Goal: Use online tool/utility: Use online tool/utility

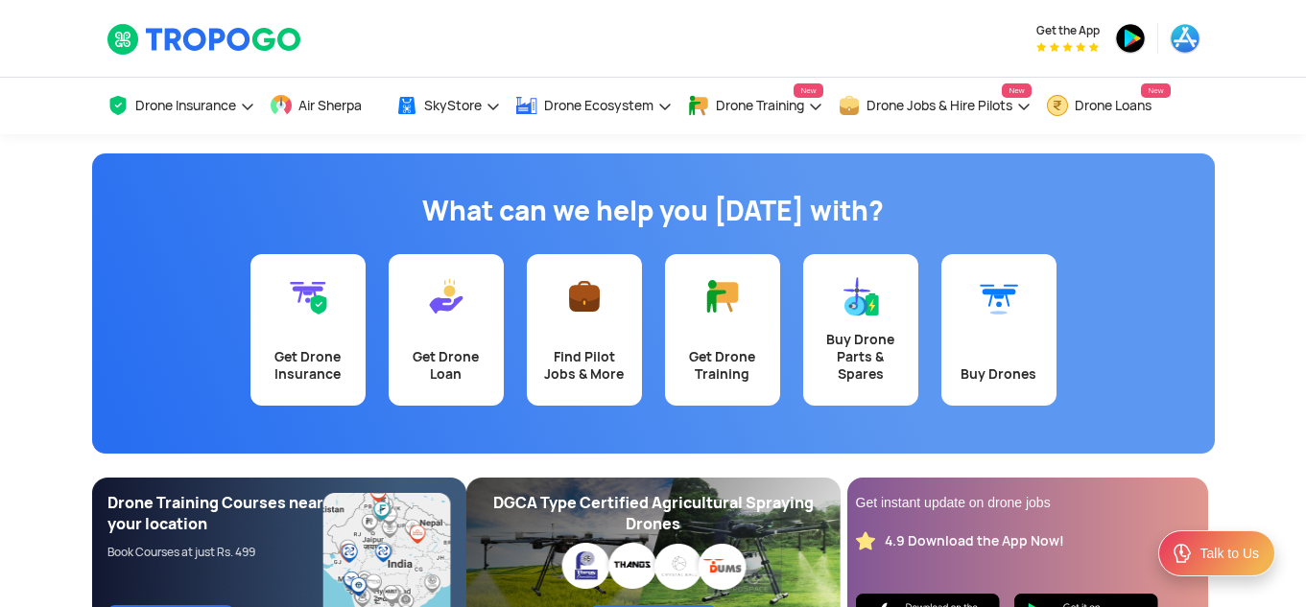
scroll to position [78, 0]
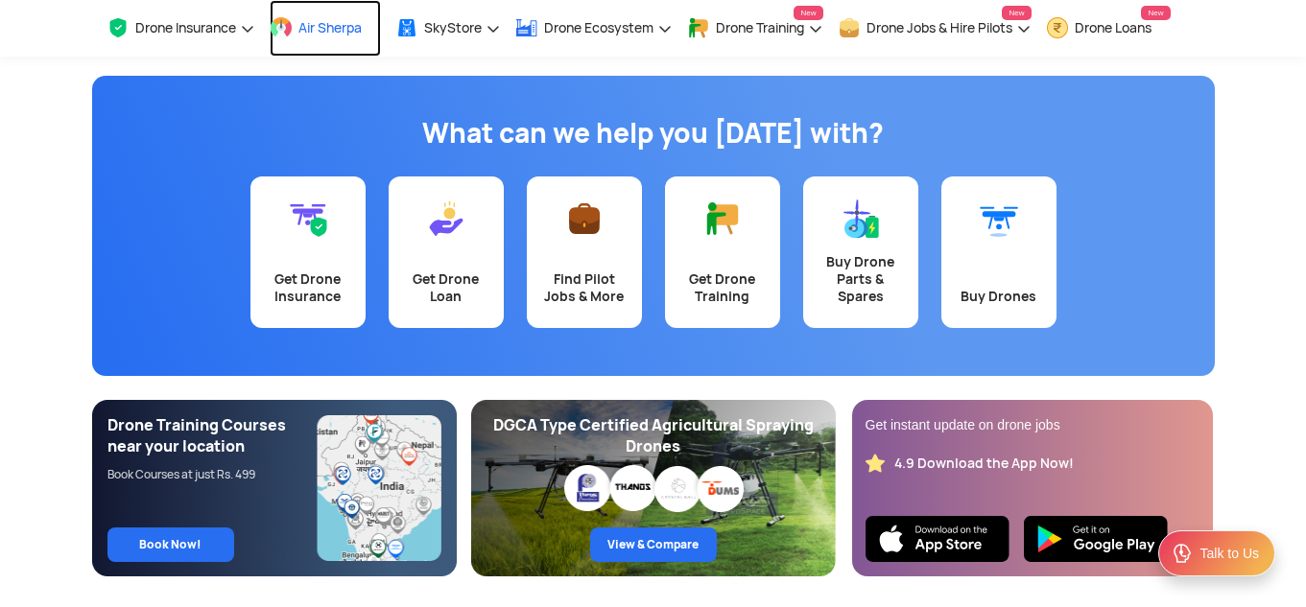
click at [308, 35] on span "Air Sherpa" at bounding box center [329, 27] width 63 height 15
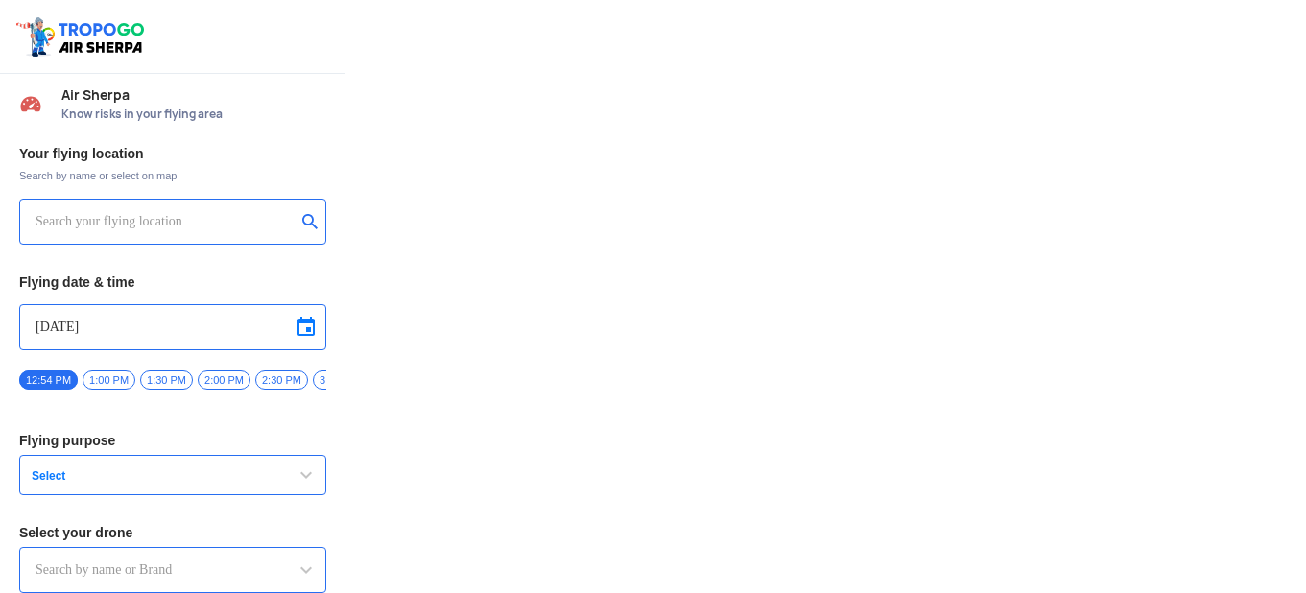
type input "DJI Mini2"
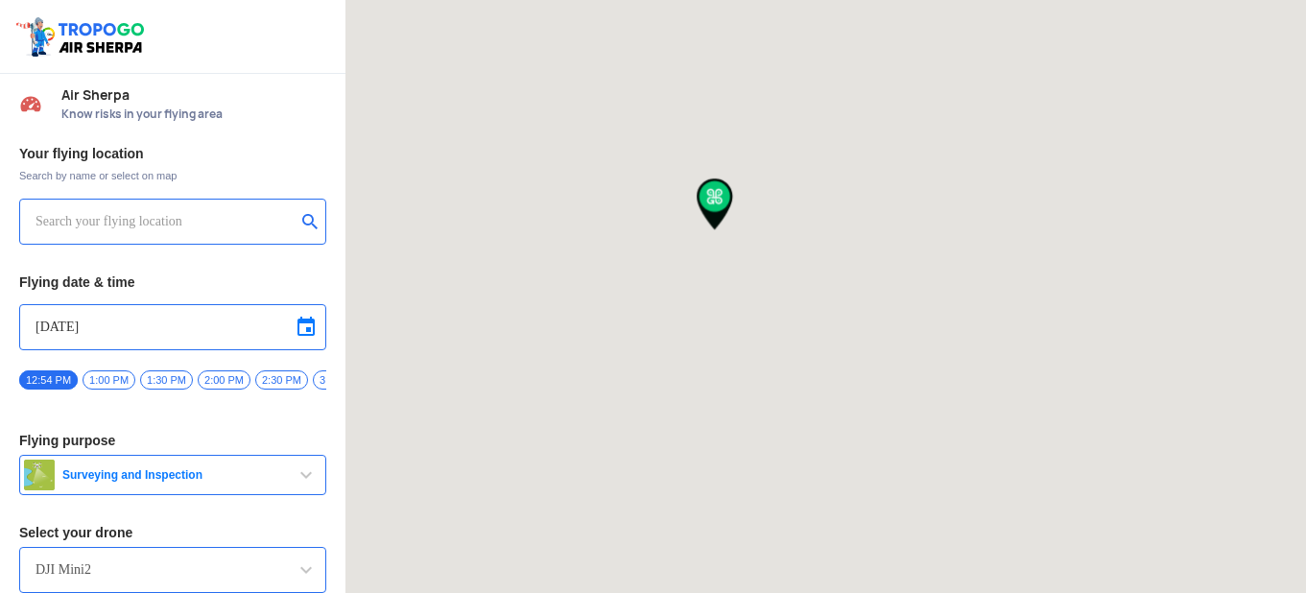
type input "OFFICE, [GEOGRAPHIC_DATA] 201304, [GEOGRAPHIC_DATA]"
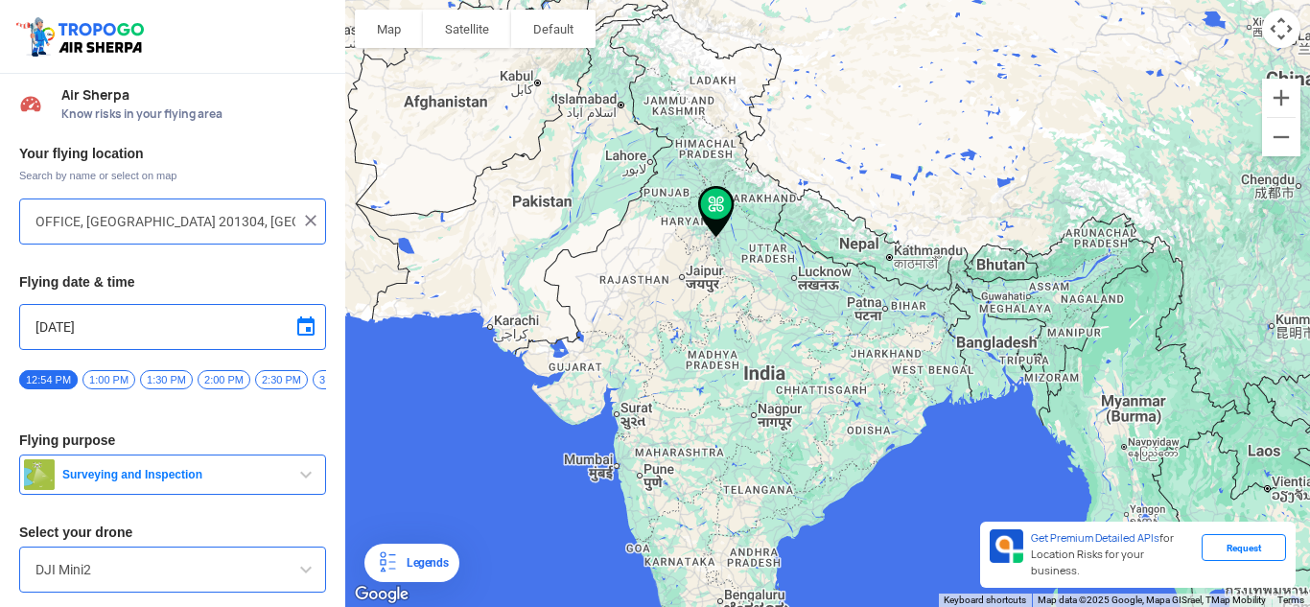
click at [213, 380] on span "2:00 PM" at bounding box center [224, 379] width 53 height 19
click at [216, 483] on span "Surveying and Inspection" at bounding box center [175, 474] width 240 height 15
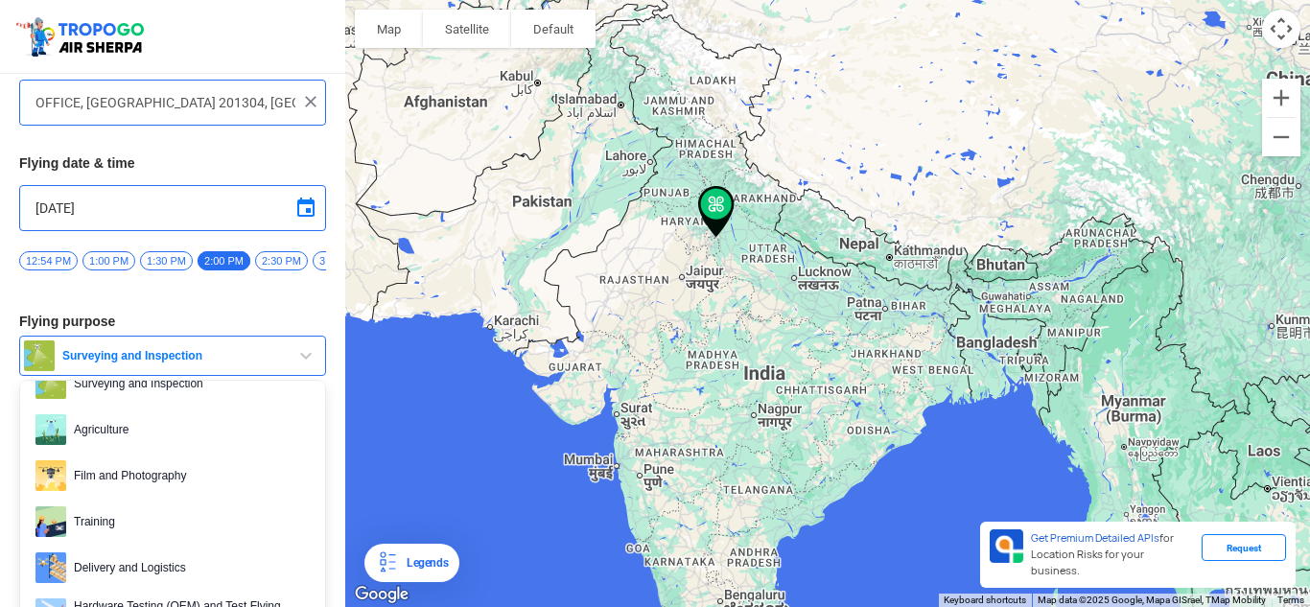
scroll to position [36, 0]
click at [182, 513] on span "Training" at bounding box center [188, 521] width 244 height 31
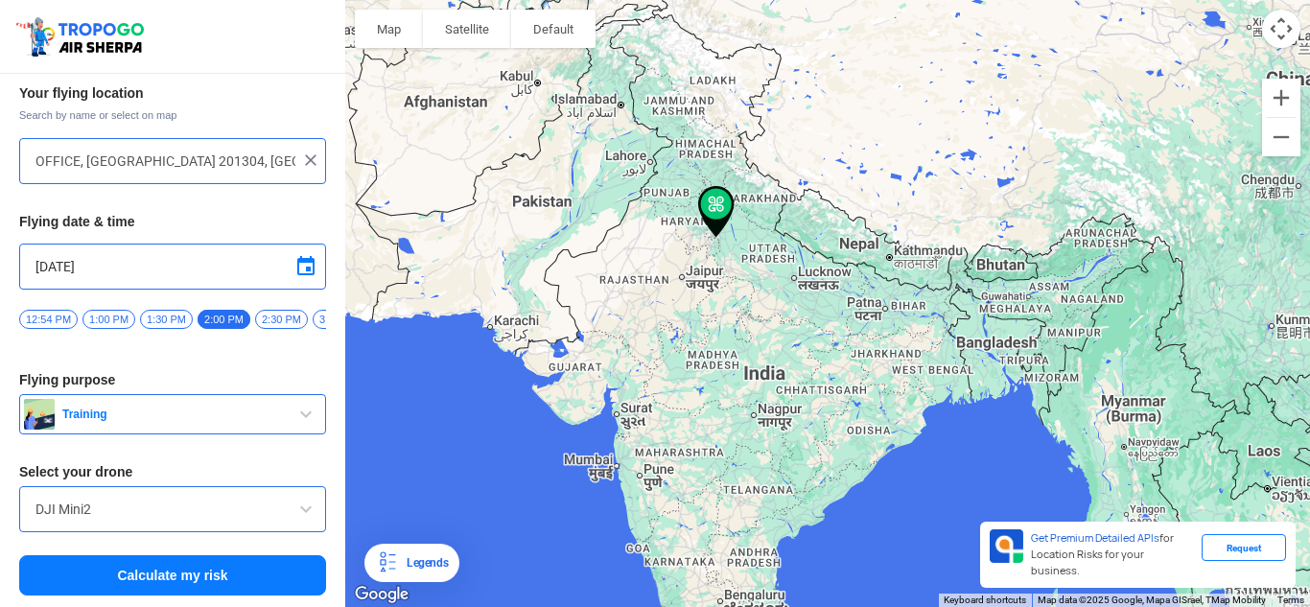
click at [182, 513] on input "DJI Mini2" at bounding box center [172, 509] width 274 height 23
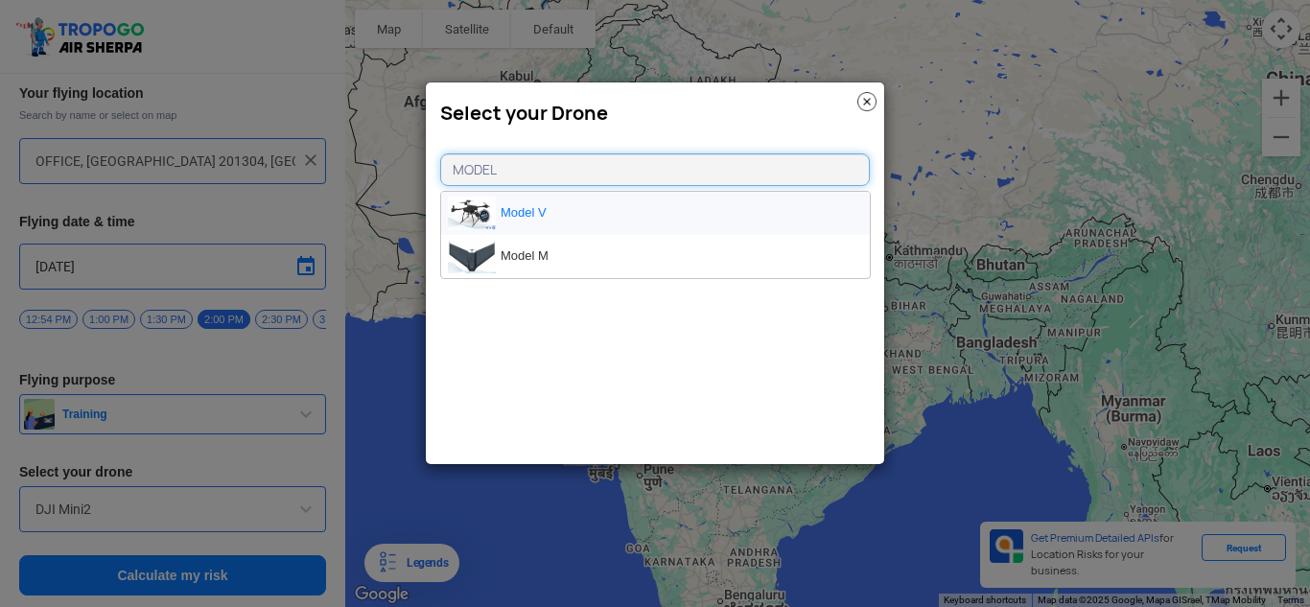
type input "MODEL"
click at [489, 208] on img at bounding box center [472, 214] width 48 height 34
type input "Model V"
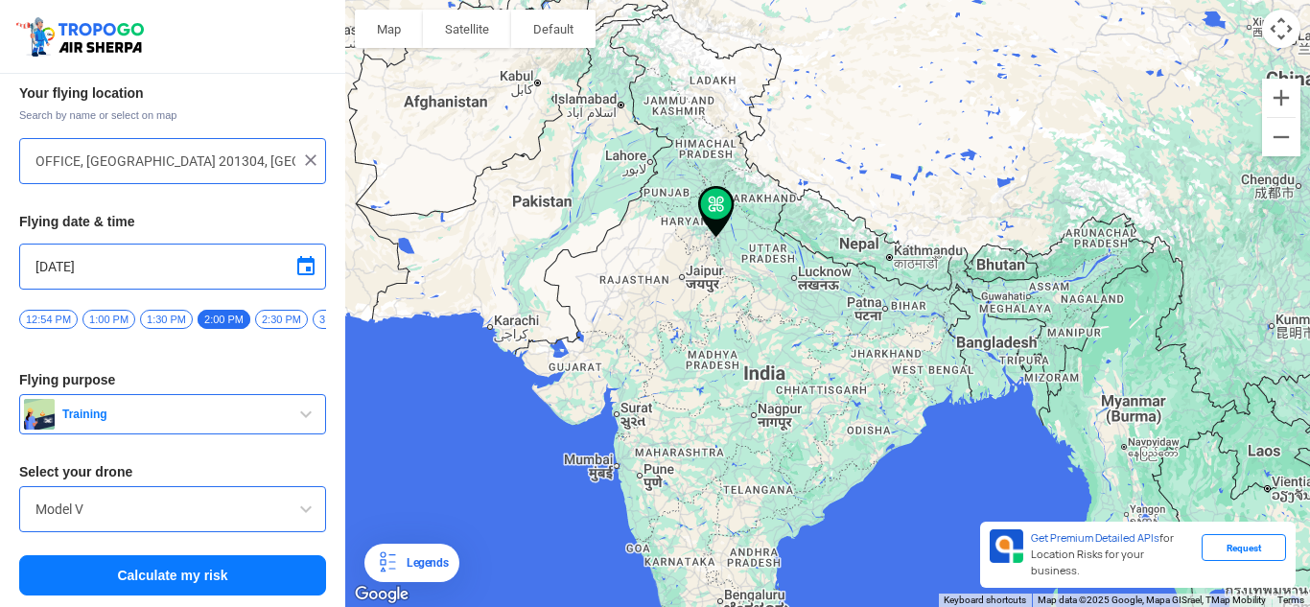
click at [171, 569] on button "Calculate my risk" at bounding box center [172, 575] width 307 height 40
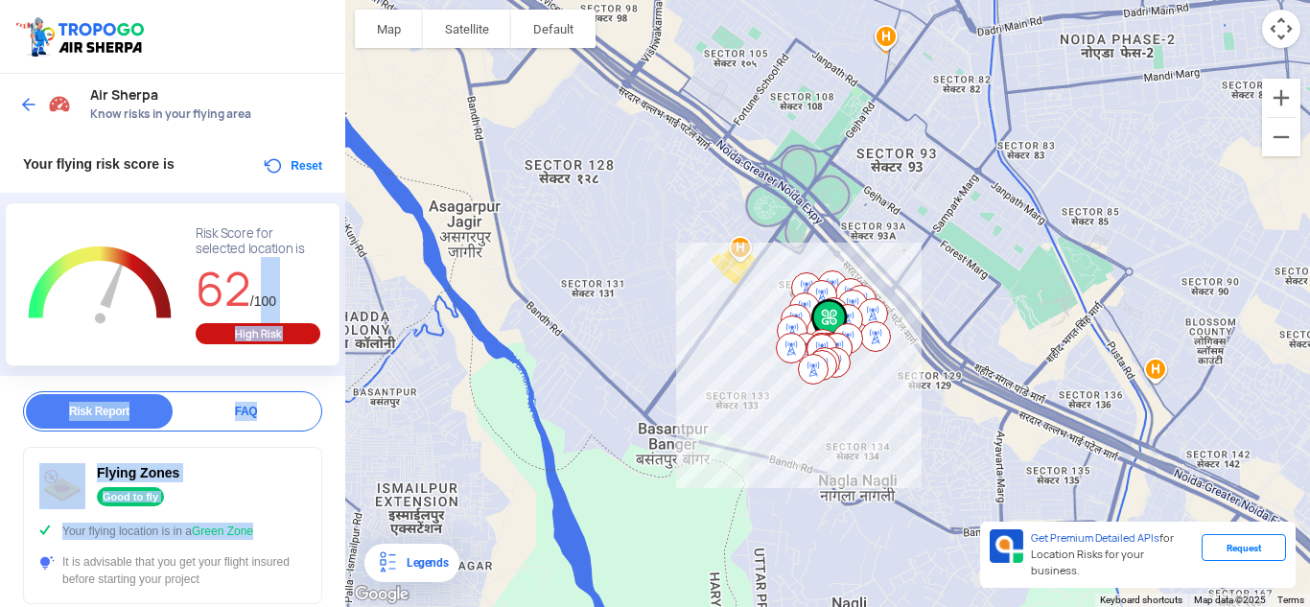
drag, startPoint x: 257, startPoint y: 529, endPoint x: 258, endPoint y: 314, distance: 214.9
click at [258, 314] on div "Air Sherpa Know risks in your flying area Your flying risk score is Reset L Zoo…" at bounding box center [172, 340] width 345 height 533
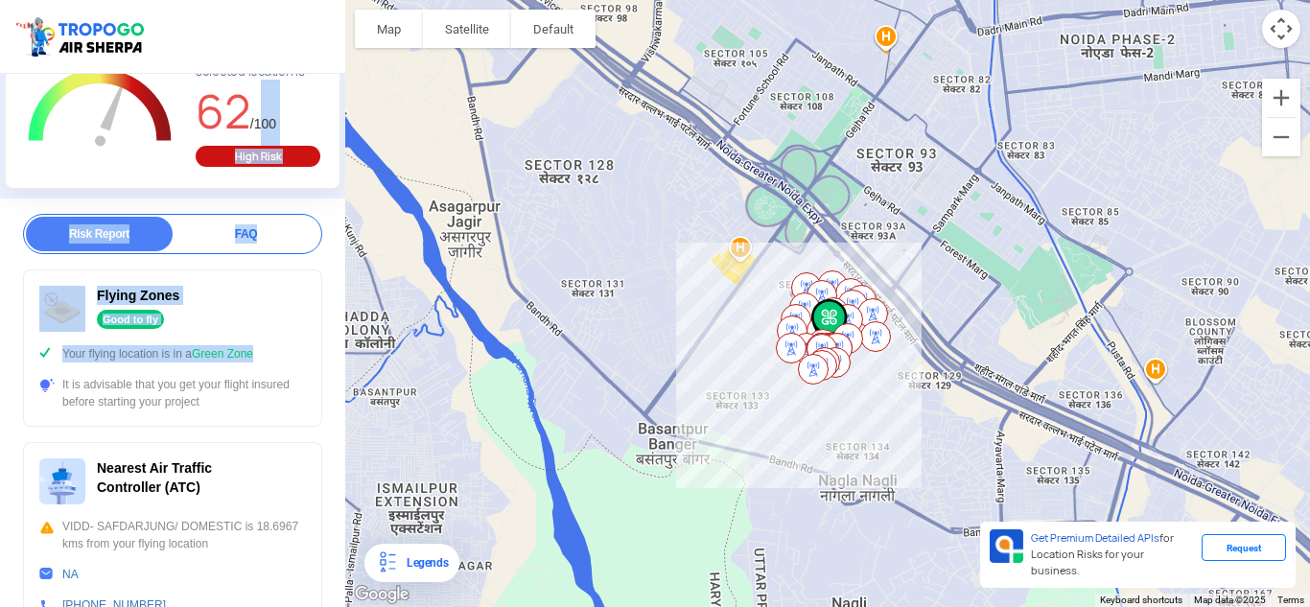
scroll to position [246, 0]
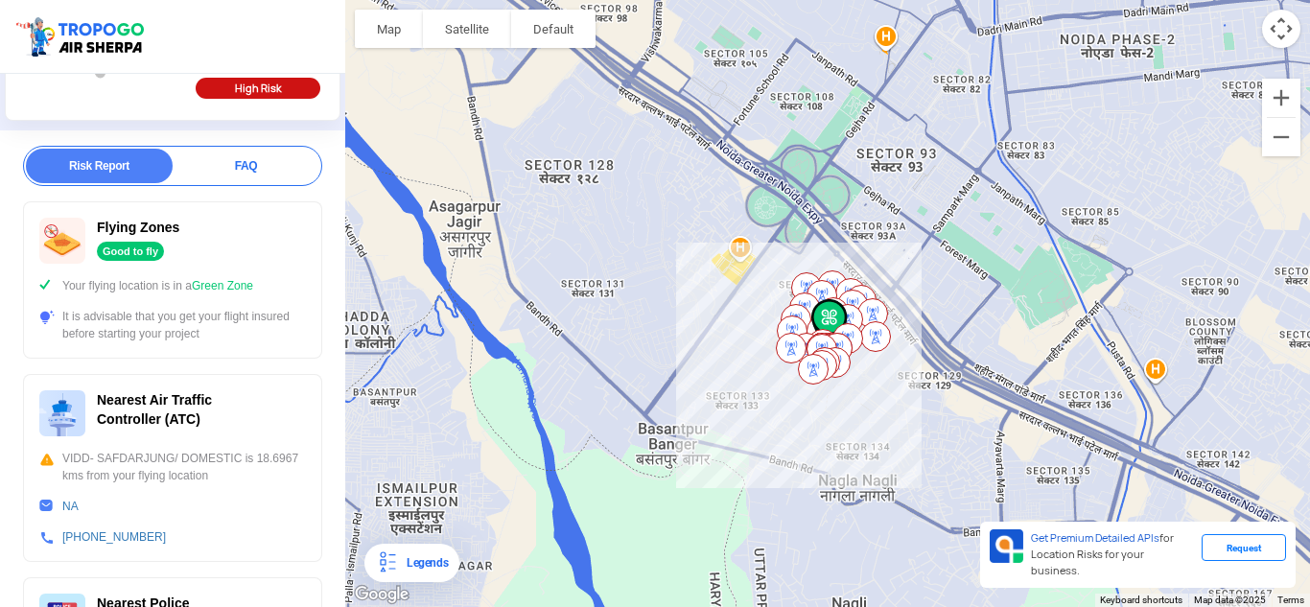
click at [258, 386] on div "Nearest Air Traffic Controller (ATC) VIDD- SAFDARJUNG/ DOMESTIC is 18.6967 kms …" at bounding box center [172, 468] width 299 height 188
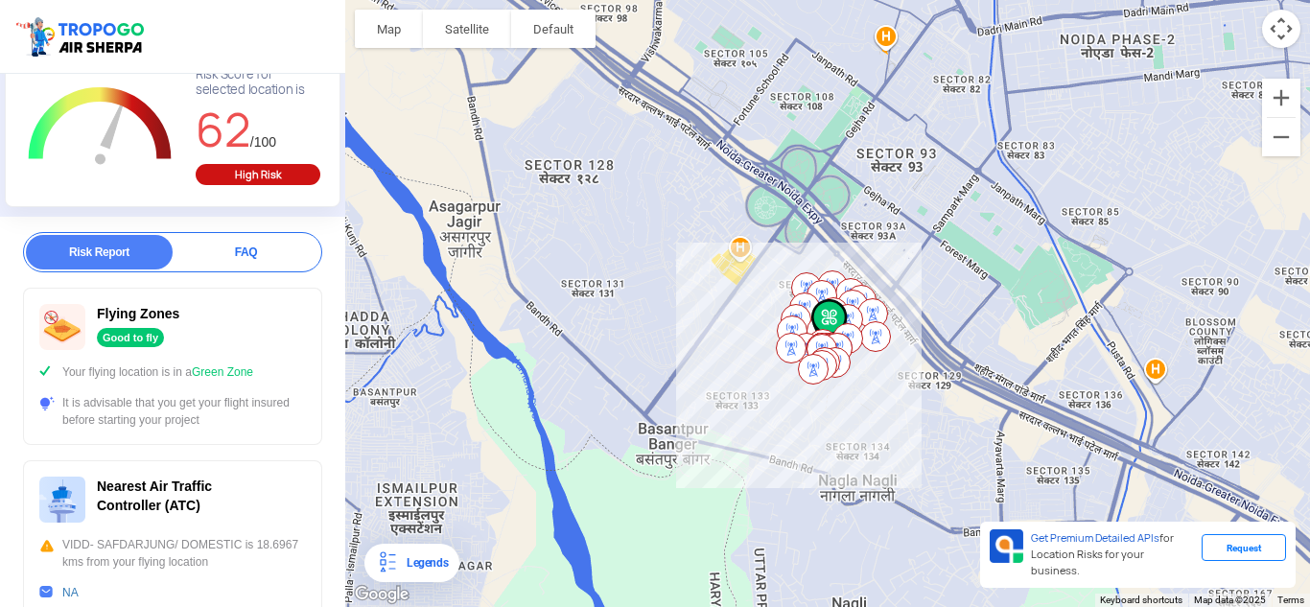
scroll to position [0, 0]
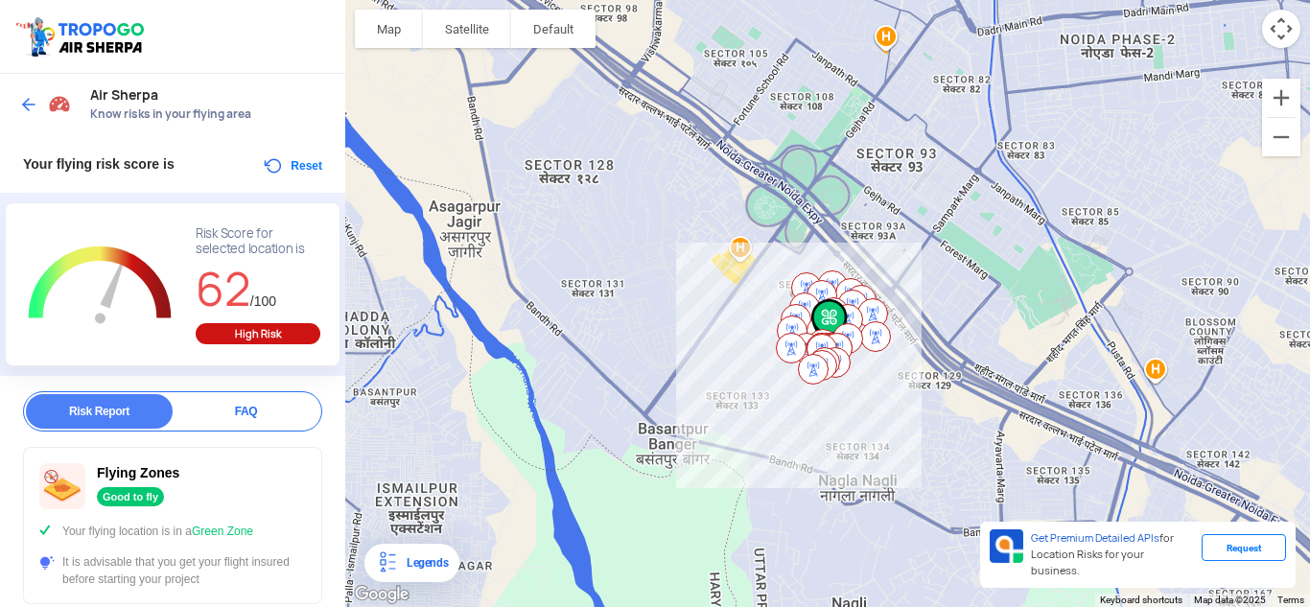
click at [291, 168] on button "Reset" at bounding box center [292, 165] width 60 height 23
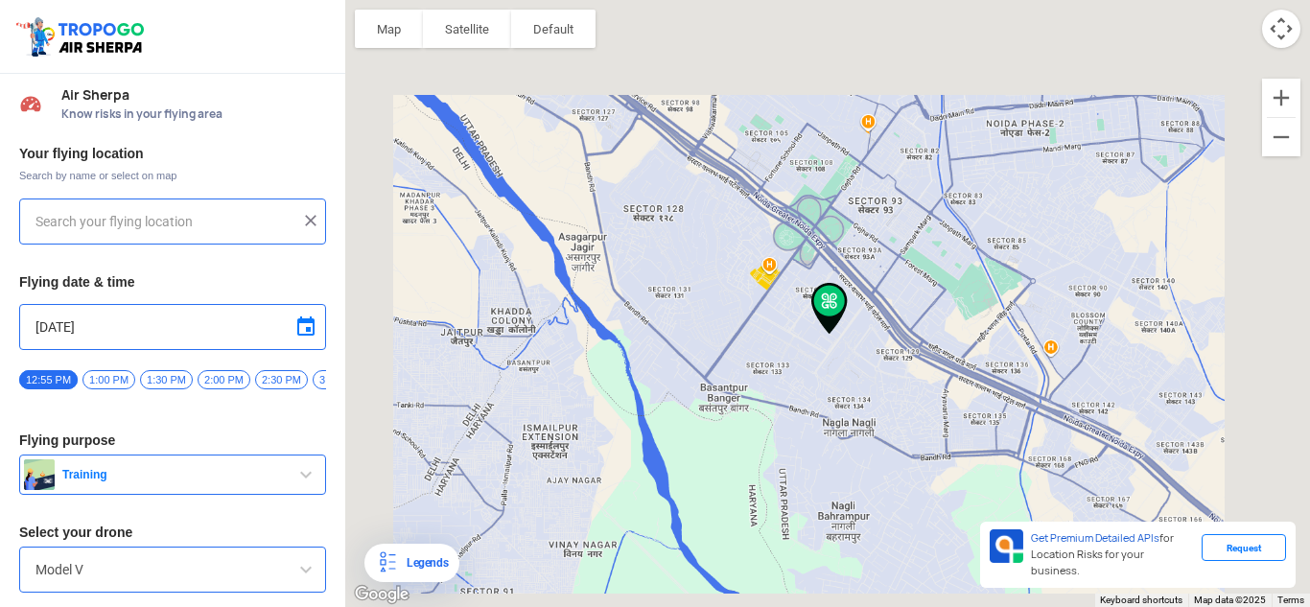
type input "OFFICE, [GEOGRAPHIC_DATA] 201304, [GEOGRAPHIC_DATA]"
